Goal: Task Accomplishment & Management: Manage account settings

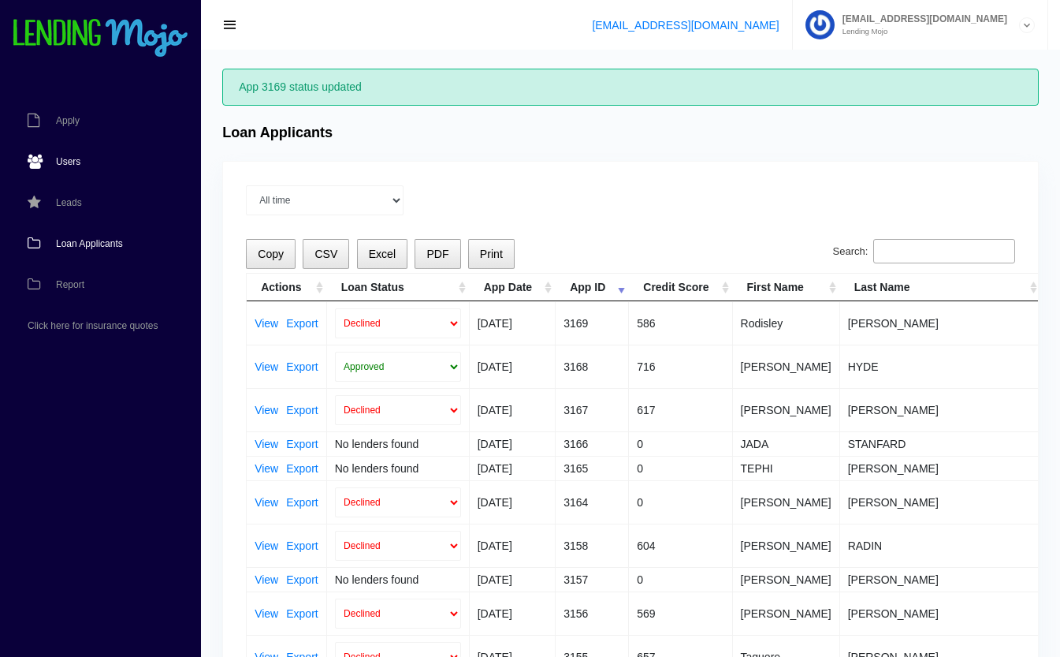
click at [68, 154] on link "Users" at bounding box center [92, 161] width 185 height 41
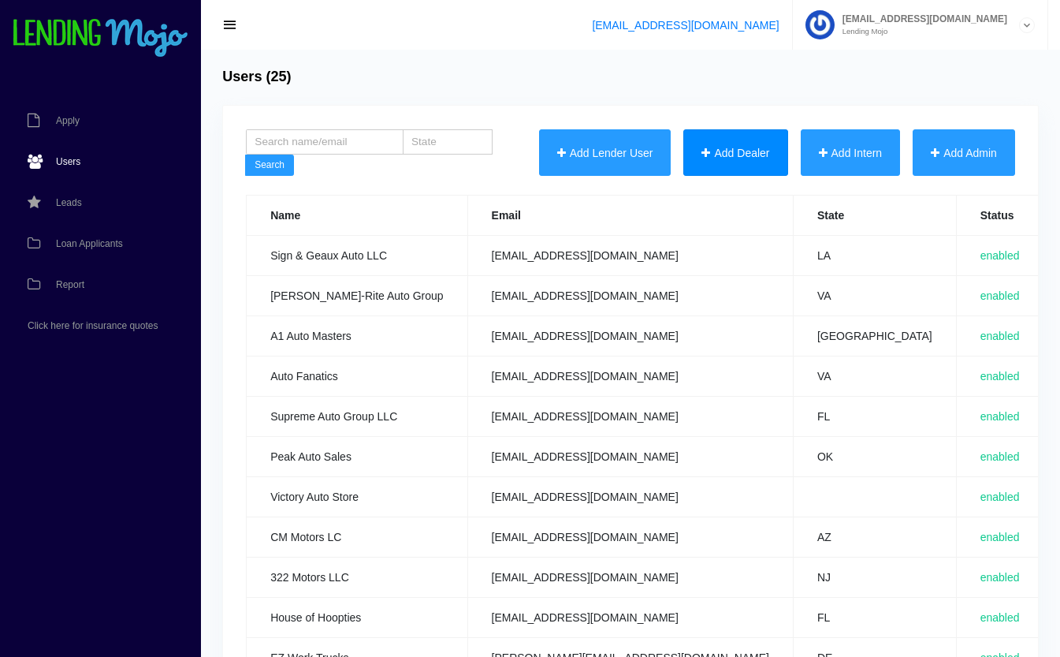
click at [754, 151] on button "Add Dealer" at bounding box center [735, 152] width 104 height 47
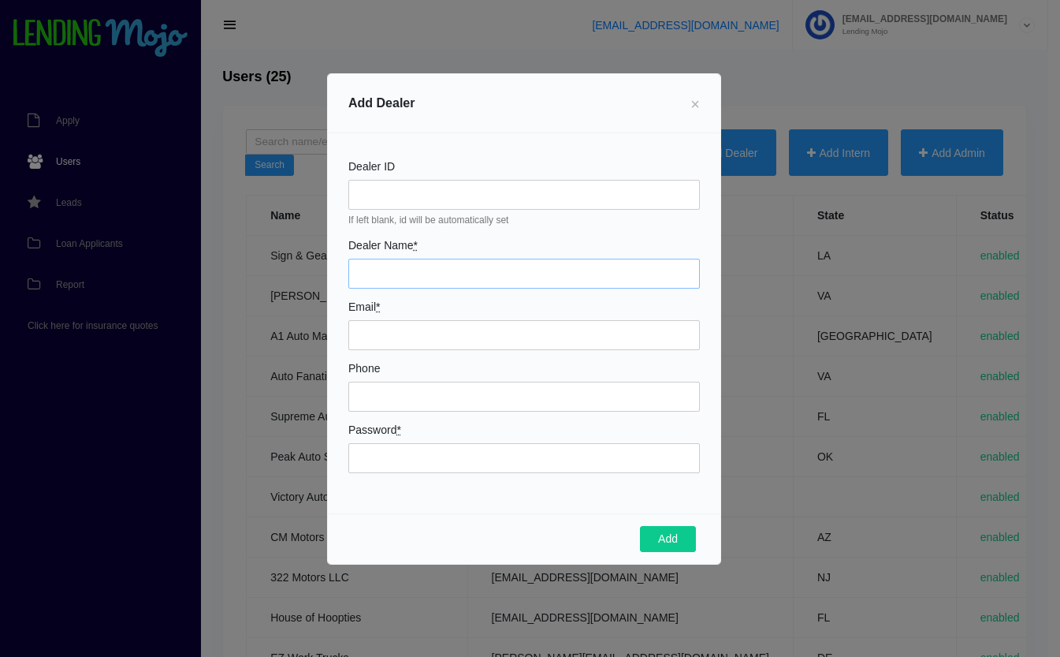
click at [475, 274] on input "Dealer Name *" at bounding box center [524, 274] width 352 height 30
type input "G7 Auto Group"
click at [441, 330] on input "Email *" at bounding box center [524, 335] width 352 height 30
type input "[EMAIL_ADDRESS][DOMAIN_NAME]"
type input "2153024409"
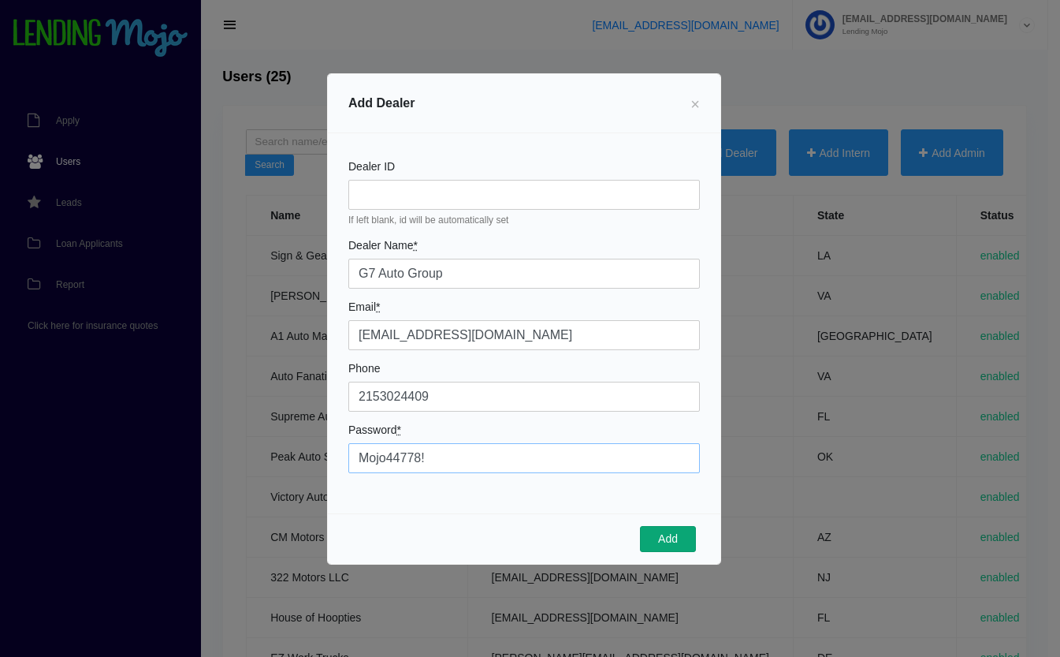
type input "Mojo44778!"
click at [678, 542] on button "Add" at bounding box center [668, 539] width 56 height 27
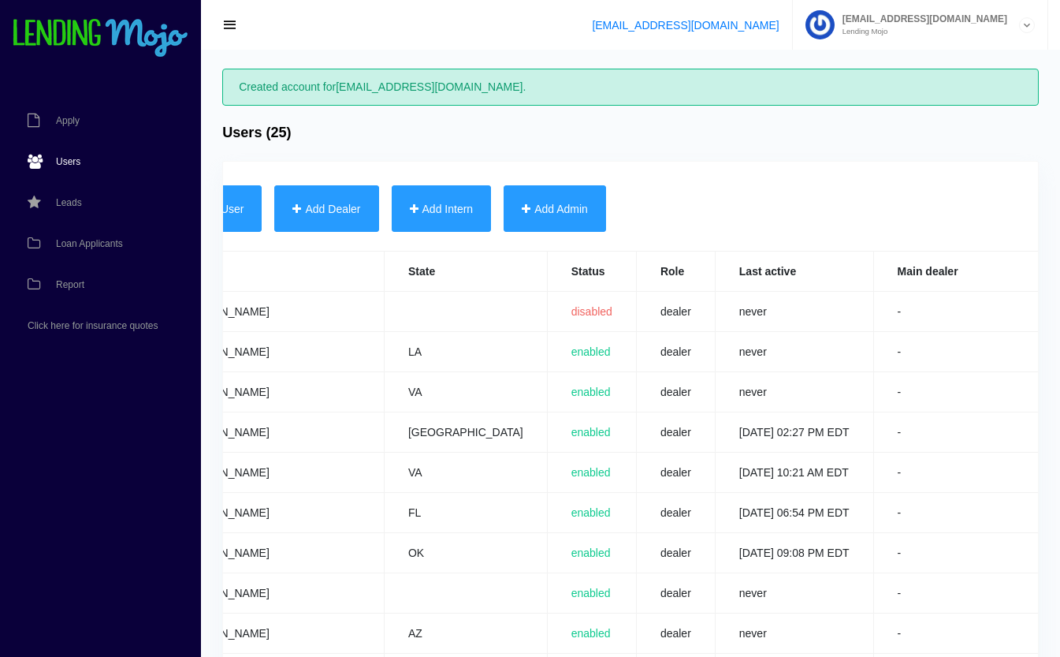
scroll to position [0, 553]
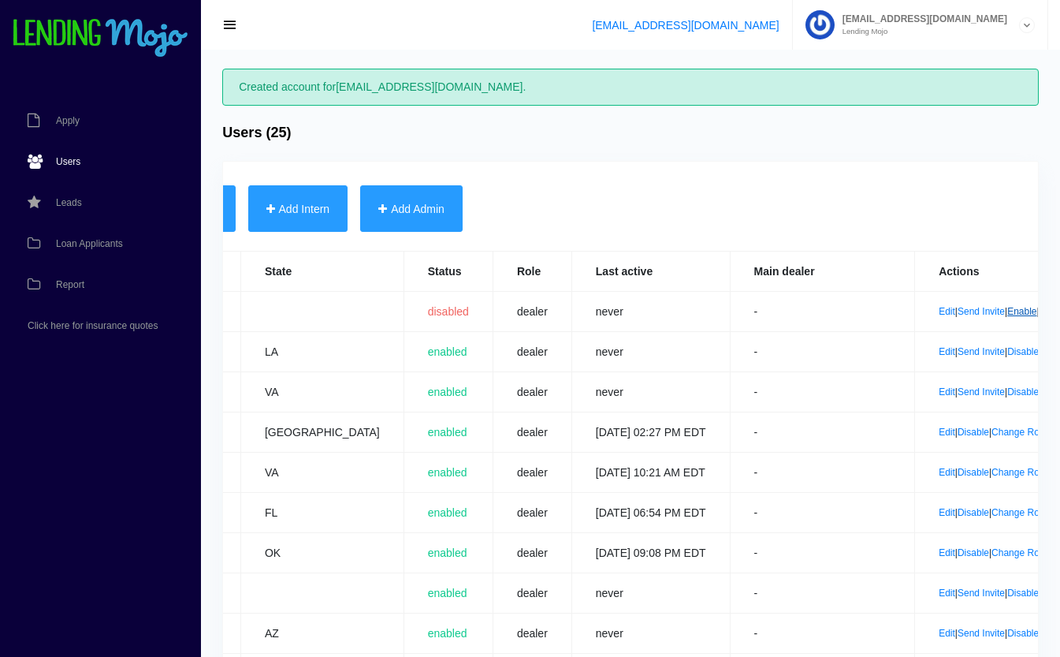
click at [1007, 311] on link "Enable" at bounding box center [1021, 311] width 29 height 11
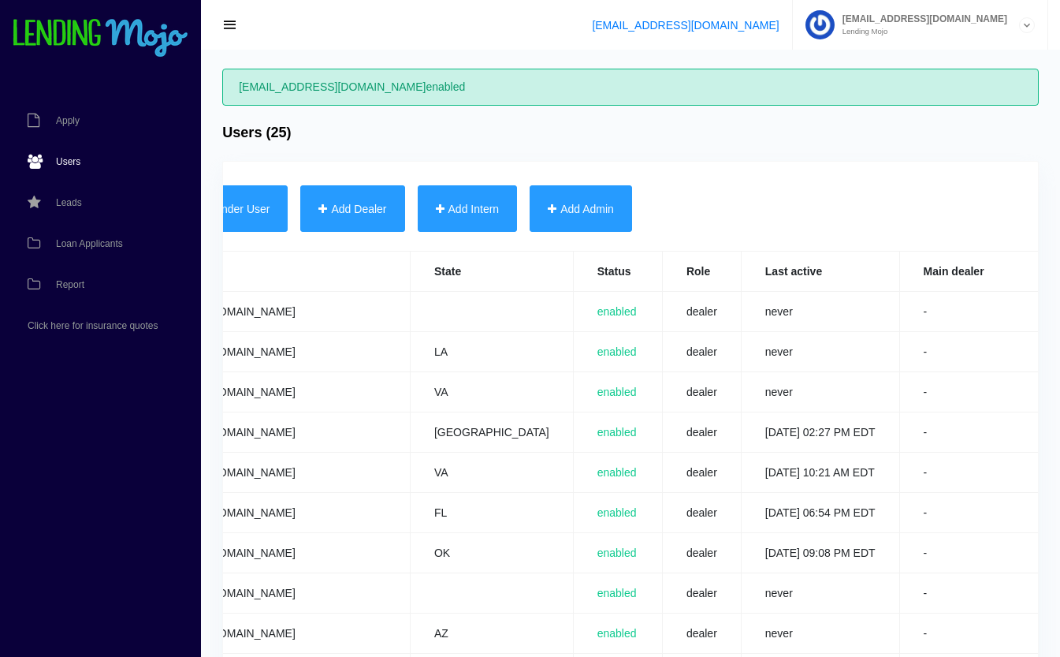
scroll to position [0, 553]
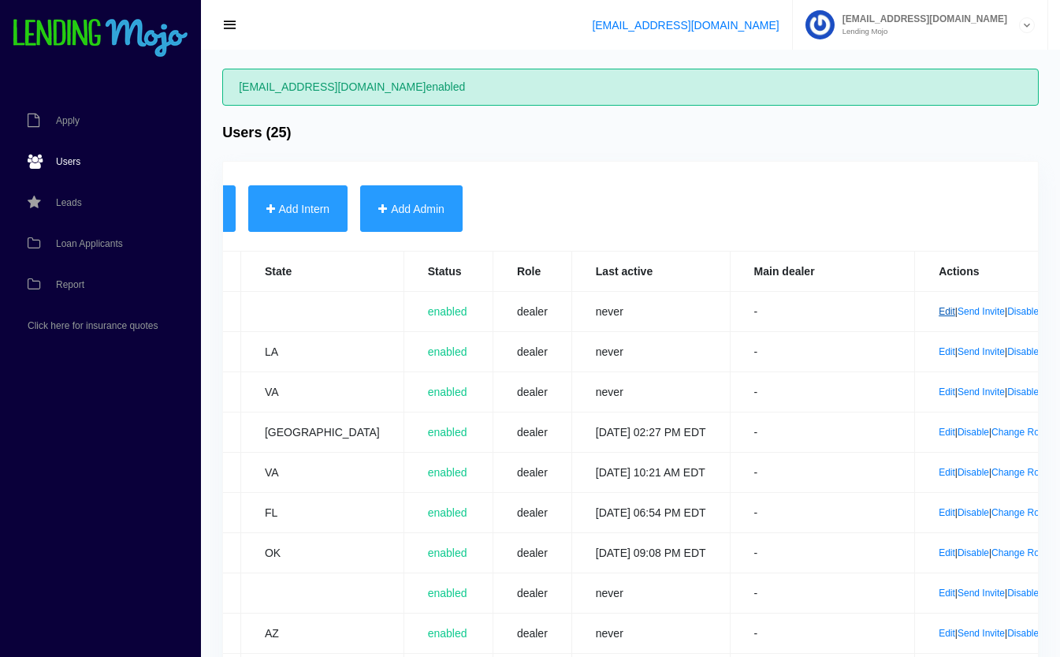
click at [939, 311] on link "Edit" at bounding box center [947, 311] width 17 height 11
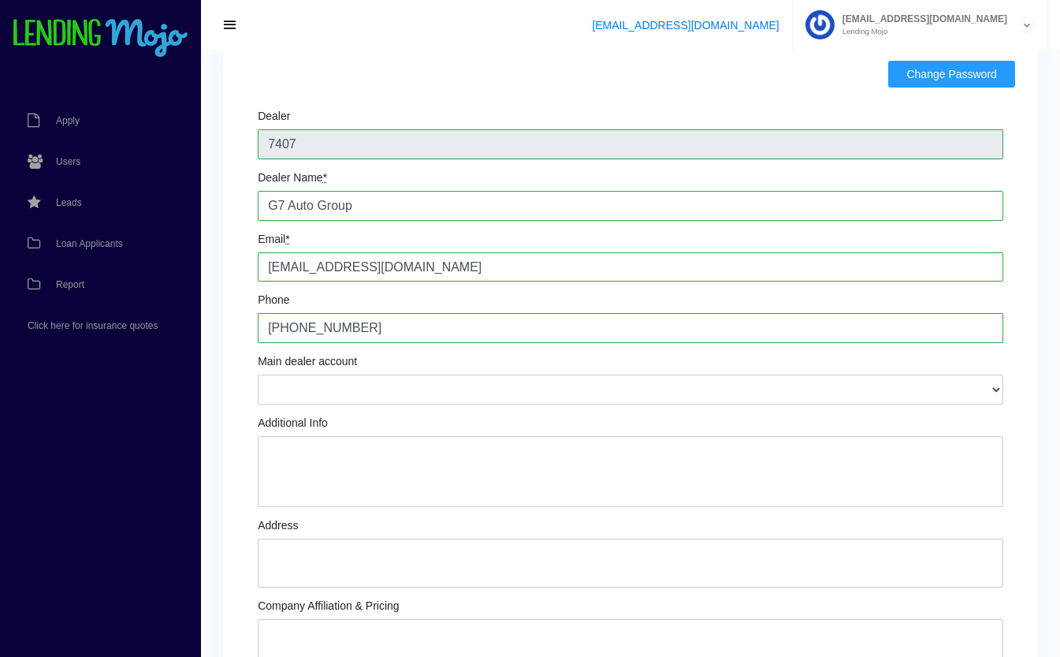
scroll to position [143, 0]
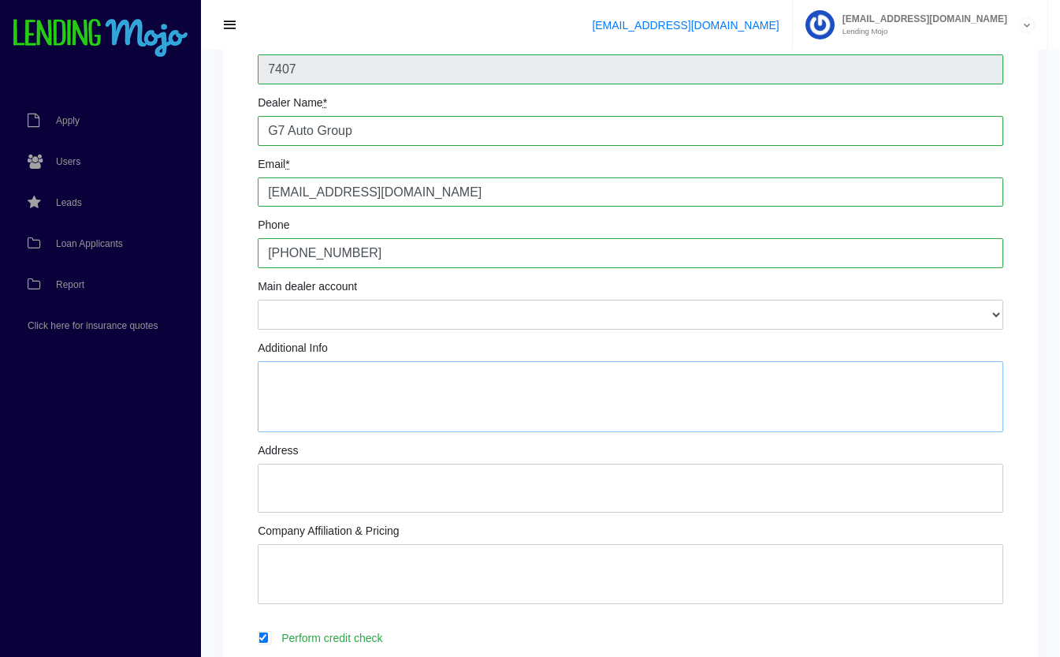
click at [434, 370] on textarea "Additional Info" at bounding box center [631, 396] width 746 height 71
type textarea "Alfredo Cunha: President Patricia Moreira: Officer accounting@g7autogroup.com T…"
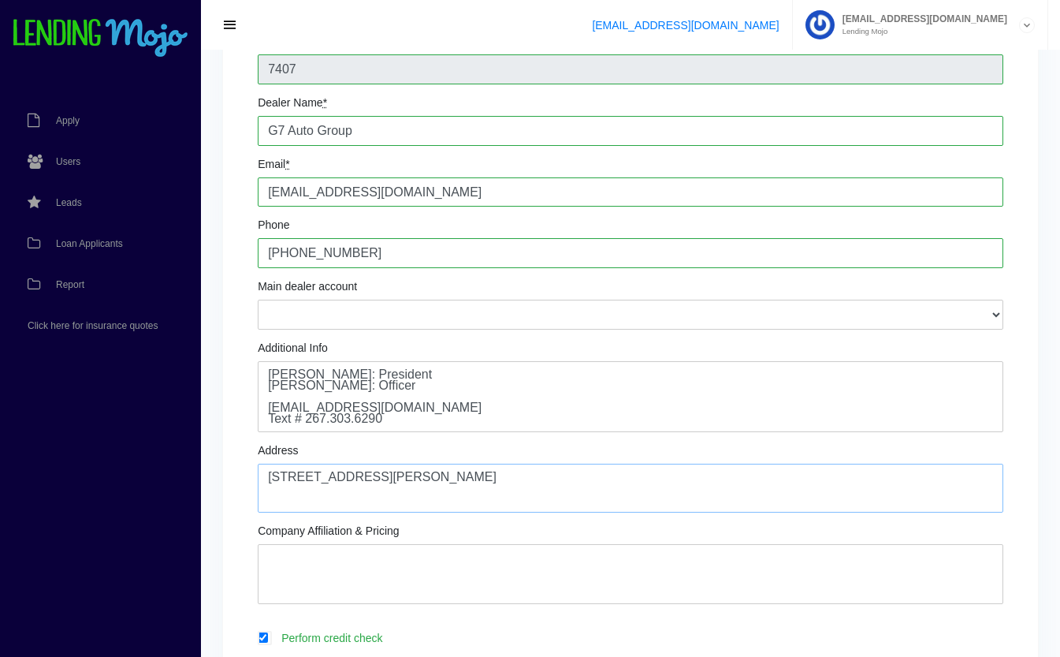
type textarea "6031 Harbison Ave Philadelphia, PA 19135"
click at [515, 557] on textarea "Company Affiliation & Pricing" at bounding box center [631, 574] width 746 height 60
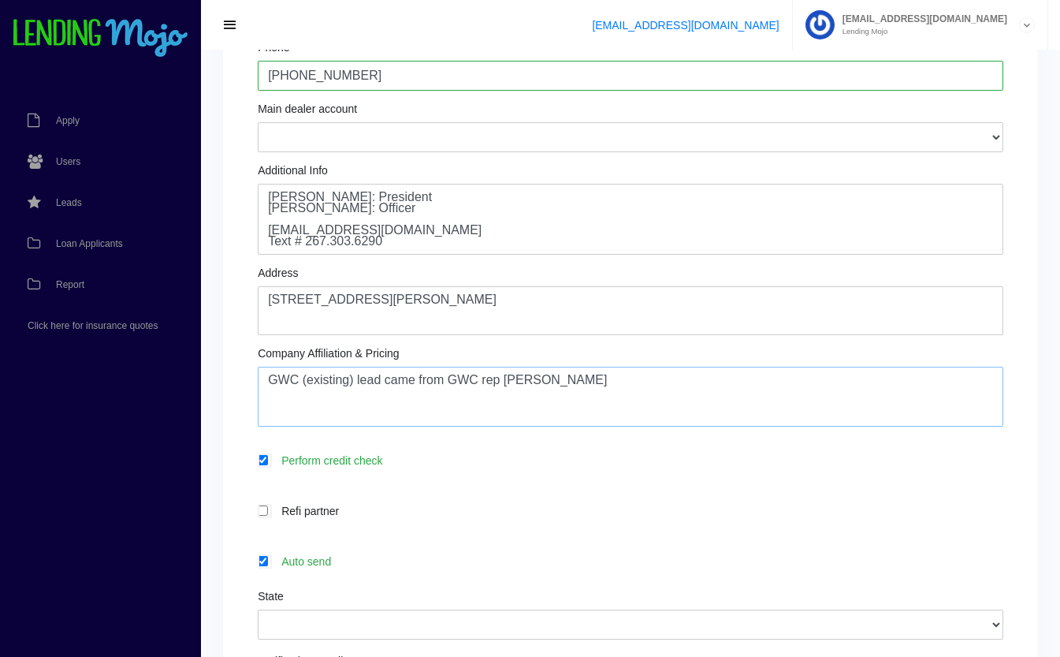
scroll to position [320, 0]
type textarea "GWC (existing) lead came from GWC rep Paul"
click at [367, 563] on label "Auto send" at bounding box center [639, 562] width 730 height 18
click at [268, 563] on input "Auto send" at bounding box center [263, 561] width 10 height 10
checkbox input "false"
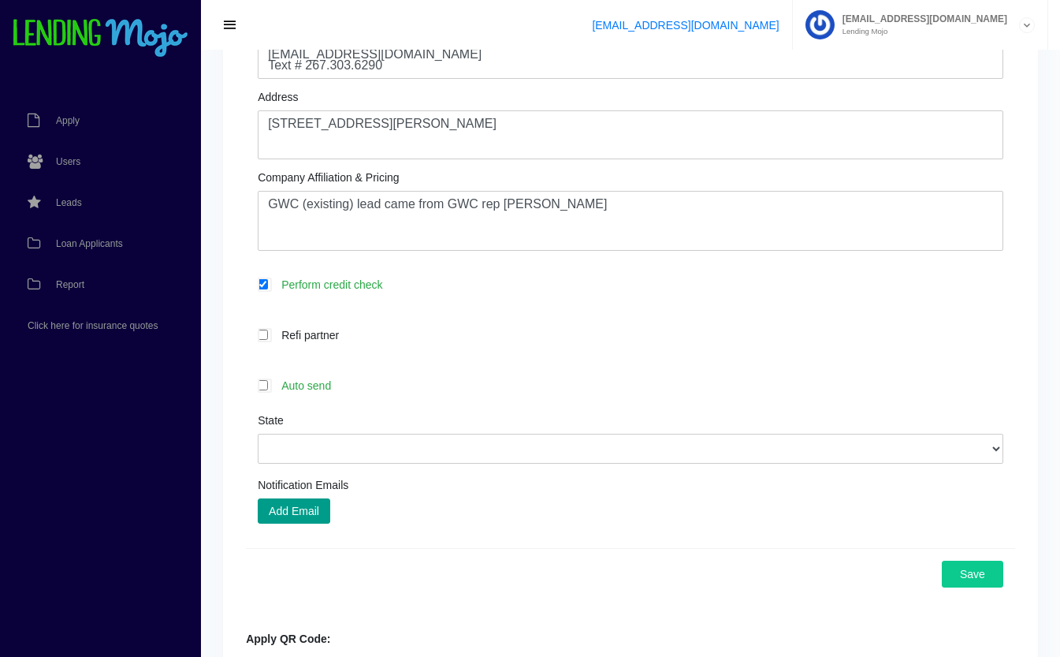
scroll to position [516, 0]
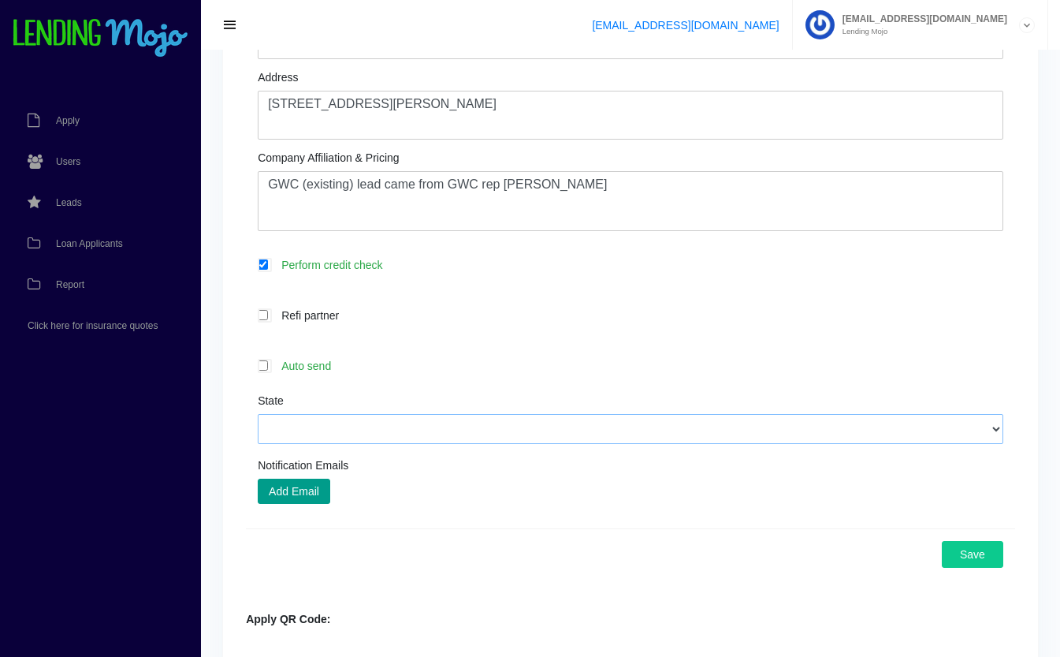
click at [457, 432] on select "Alabama Alaska Arizona Arkansas California Colorado Connecticut Delaware Distri…" at bounding box center [631, 429] width 746 height 30
select select "PA"
click at [258, 415] on select "Alabama Alaska Arizona Arkansas California Colorado Connecticut Delaware Distri…" at bounding box center [631, 429] width 746 height 30
click at [311, 495] on button "Add Email" at bounding box center [294, 490] width 73 height 25
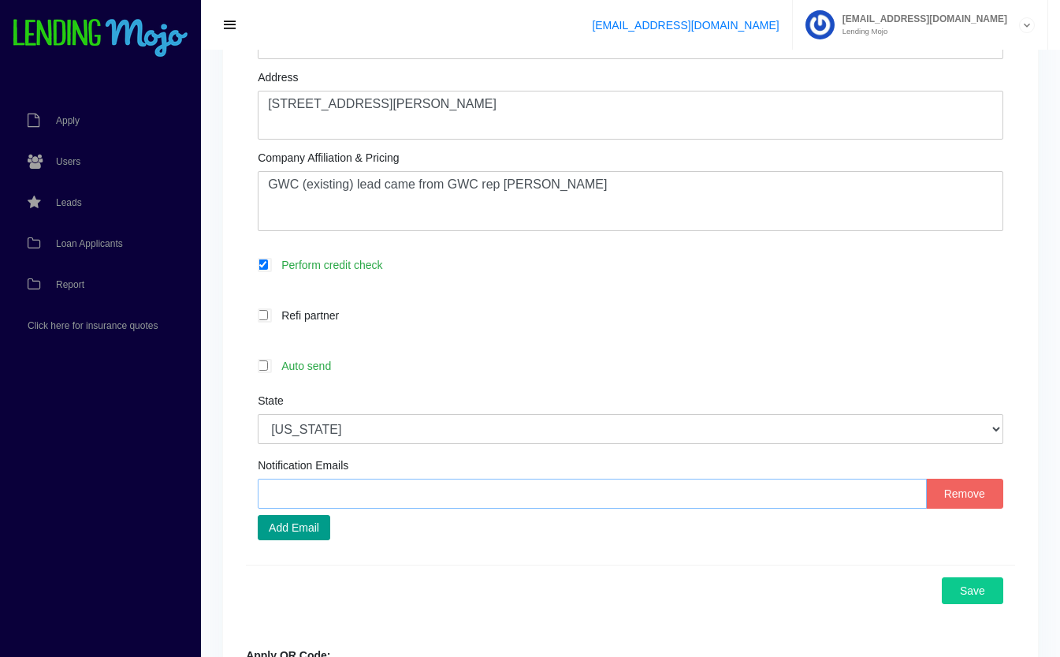
click at [504, 499] on input "text" at bounding box center [592, 493] width 669 height 30
type input "accounting@g7autogroup.com"
click at [320, 530] on button "Add Email" at bounding box center [294, 527] width 73 height 25
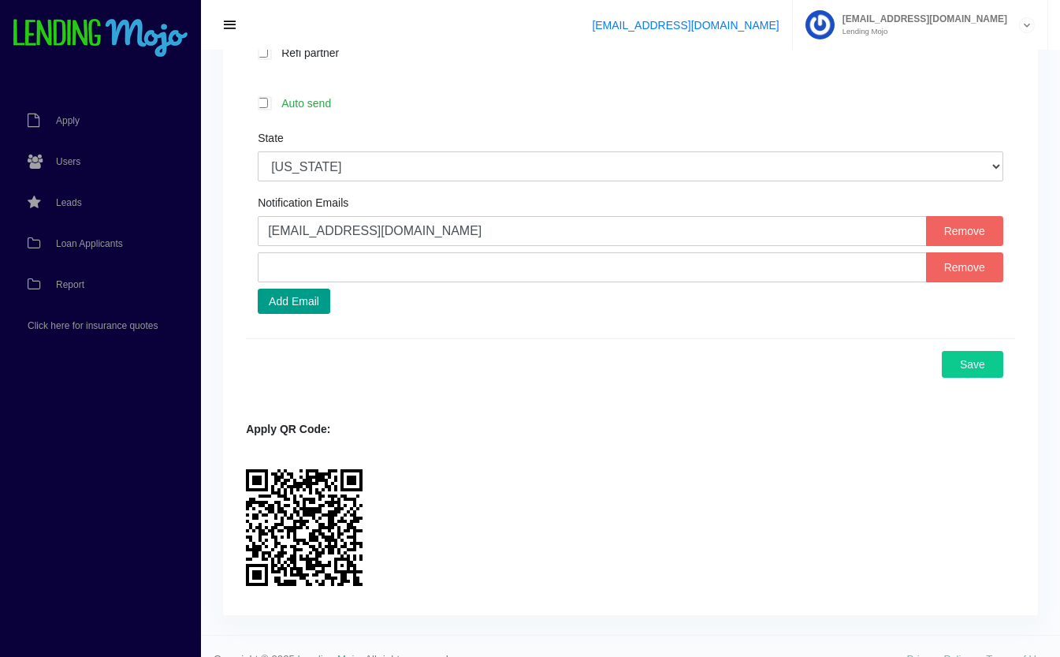
scroll to position [787, 0]
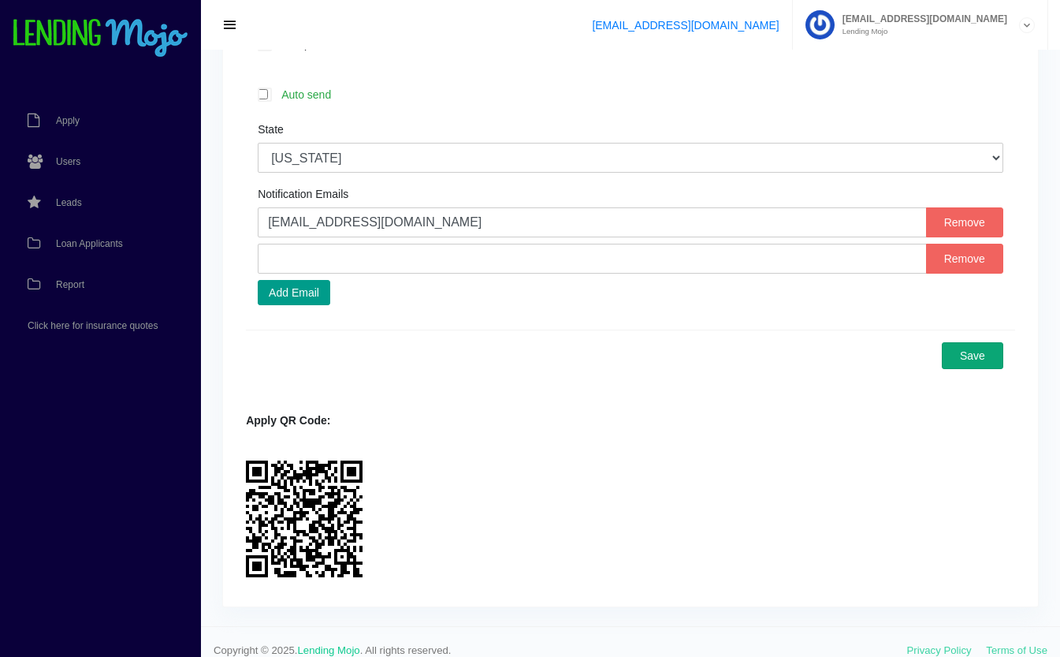
click at [959, 355] on button "Save" at bounding box center [972, 355] width 61 height 27
